Goal: Navigation & Orientation: Find specific page/section

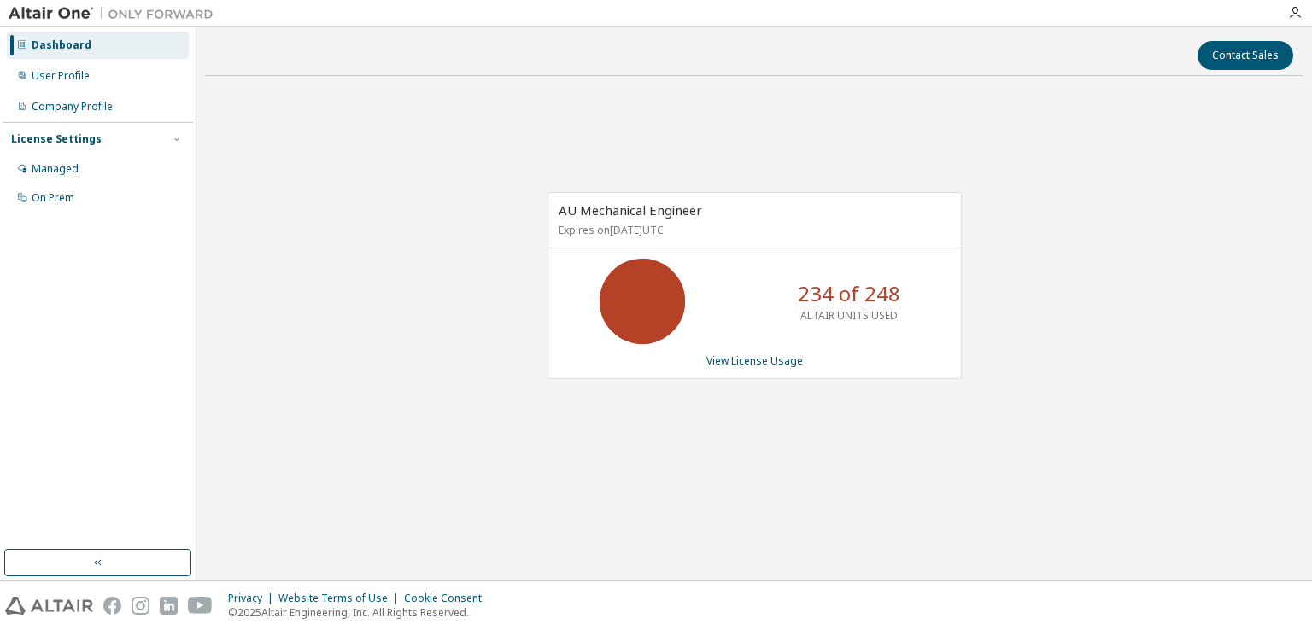
click at [1078, 241] on div "AU Mechanical Engineer Expires on March 31, 2026 UTC 234 of 248 ALTAIR UNITS US…" at bounding box center [754, 295] width 1098 height 410
